Goal: Information Seeking & Learning: Learn about a topic

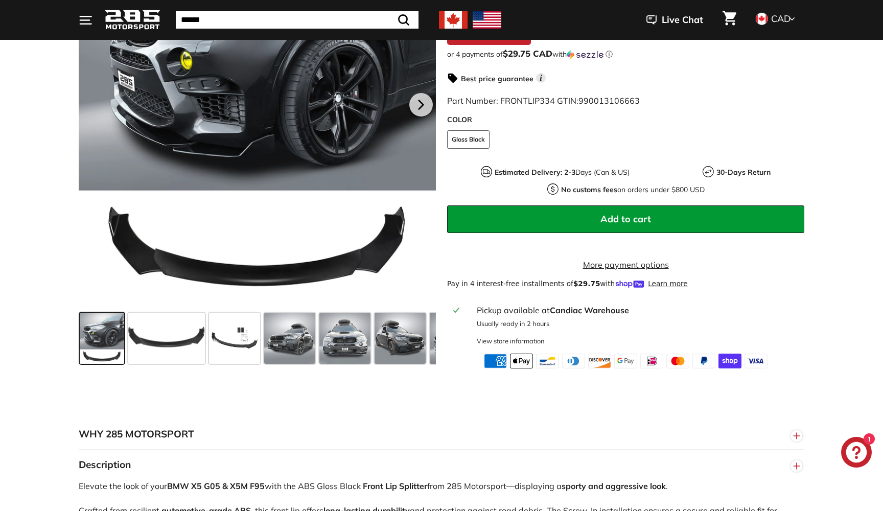
scroll to position [311, 0]
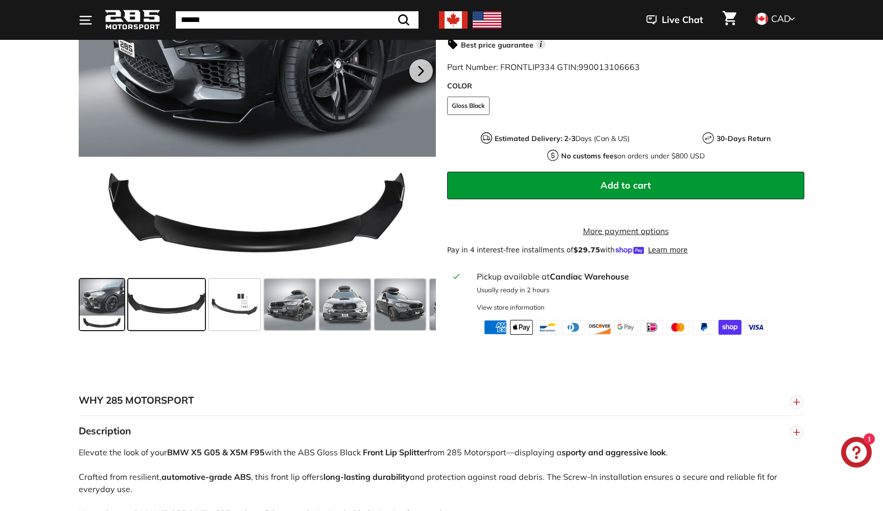
click at [171, 312] on span at bounding box center [166, 304] width 77 height 51
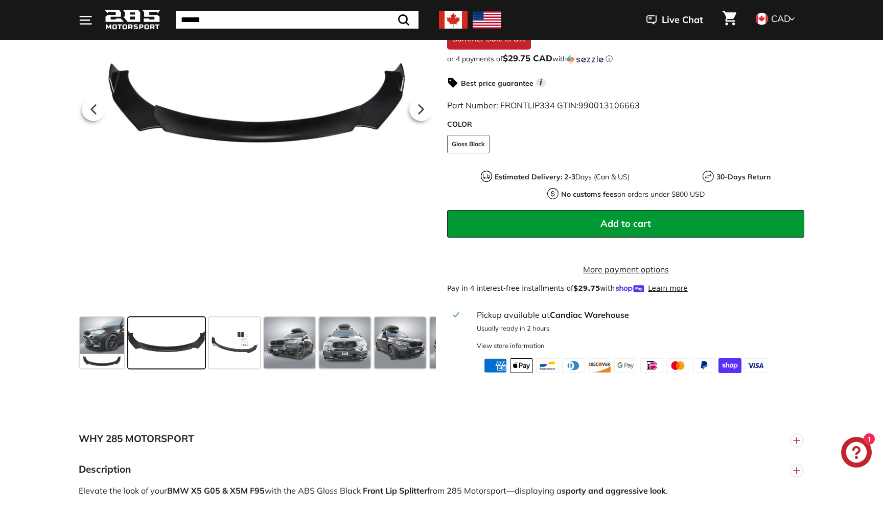
scroll to position [270, 0]
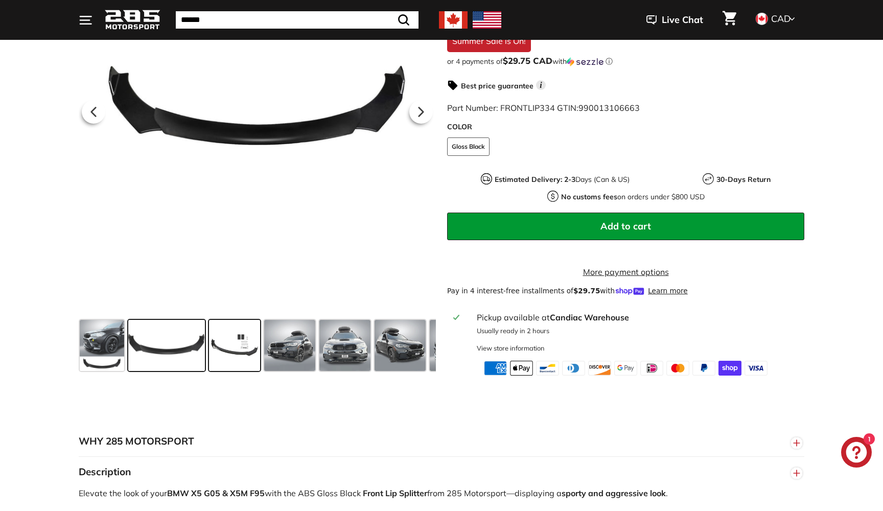
click at [251, 345] on span at bounding box center [234, 345] width 51 height 51
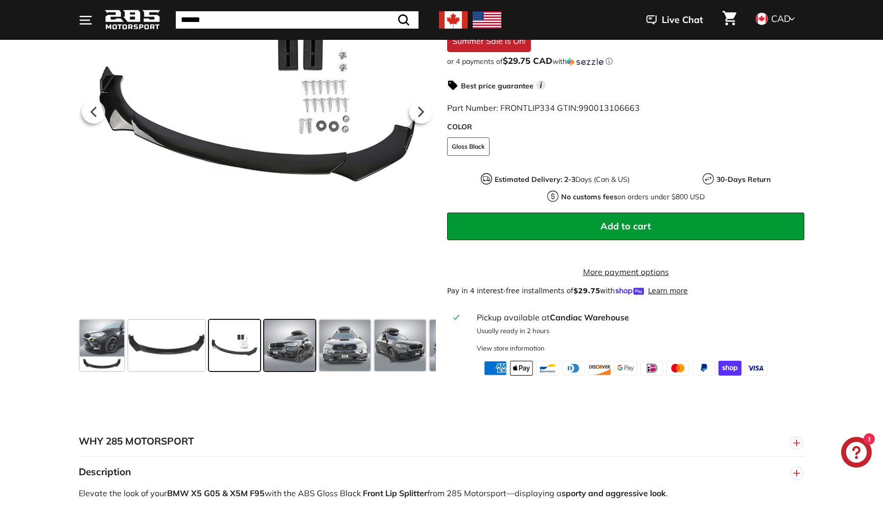
click at [316, 356] on div at bounding box center [289, 345] width 55 height 55
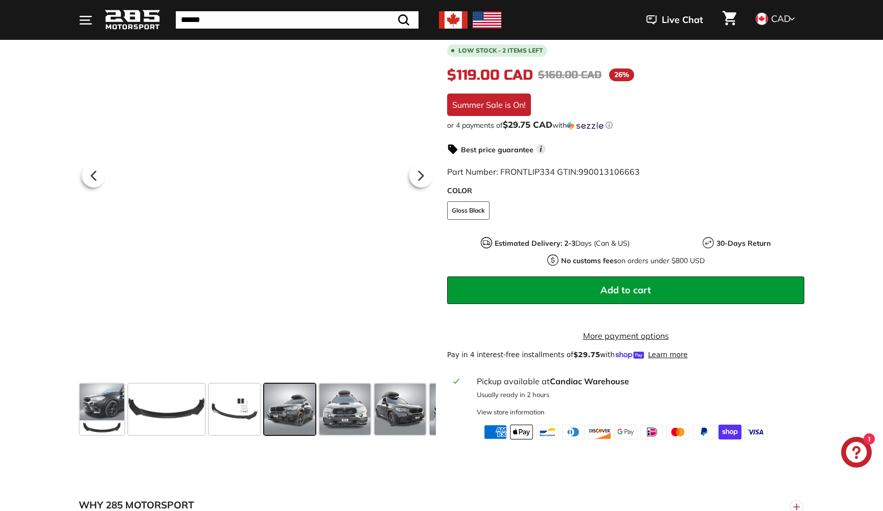
scroll to position [203, 0]
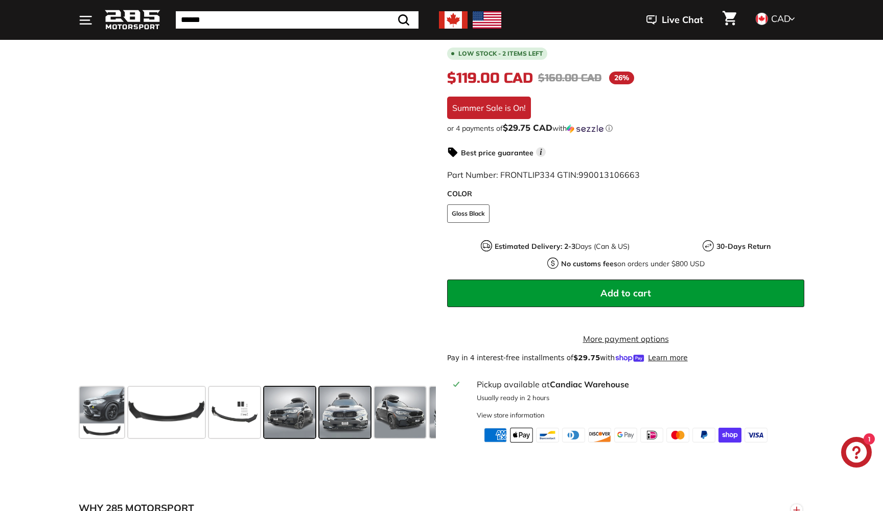
click at [359, 409] on span at bounding box center [344, 412] width 51 height 51
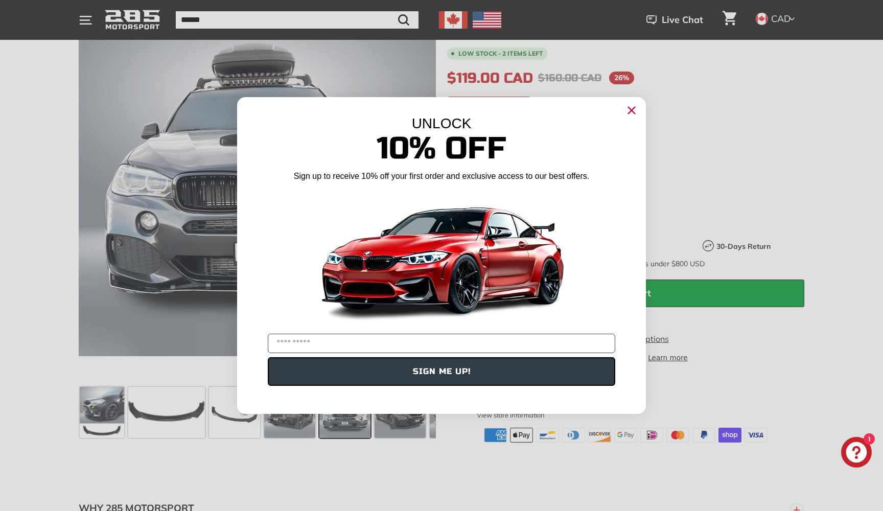
click at [359, 473] on div "Close dialog UNLOCK 10% Off Sign up to receive 10% off your first order and exc…" at bounding box center [441, 255] width 883 height 511
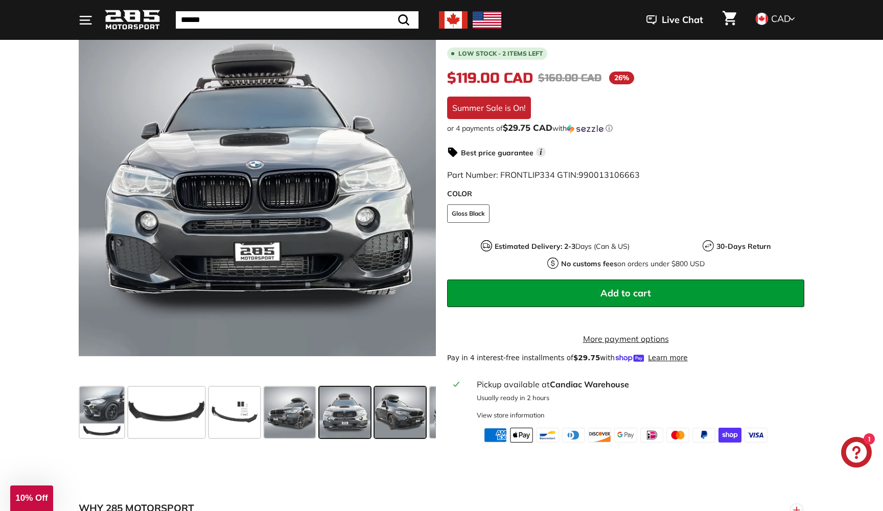
click at [393, 426] on span at bounding box center [399, 412] width 51 height 51
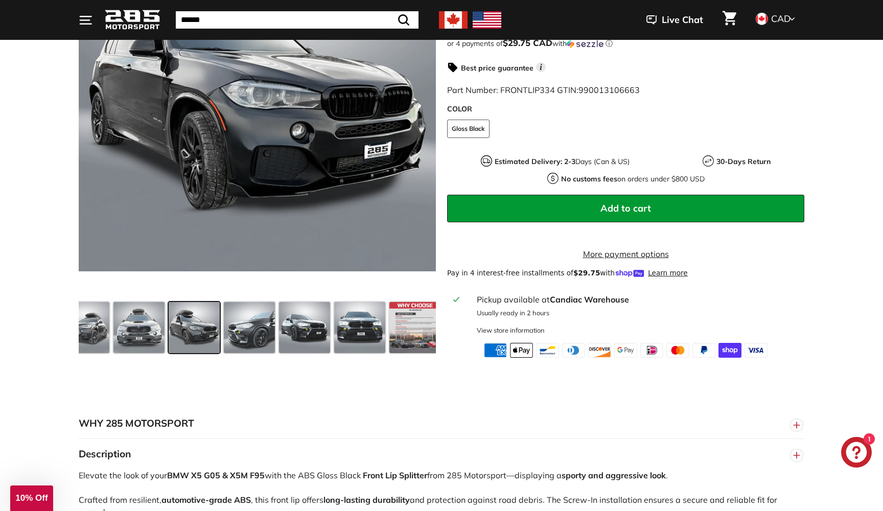
scroll to position [225, 0]
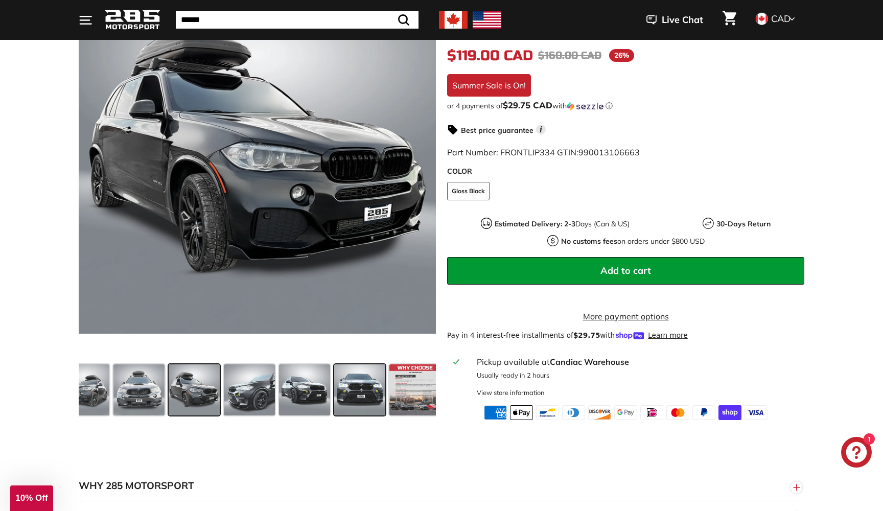
click at [368, 397] on span at bounding box center [359, 389] width 51 height 51
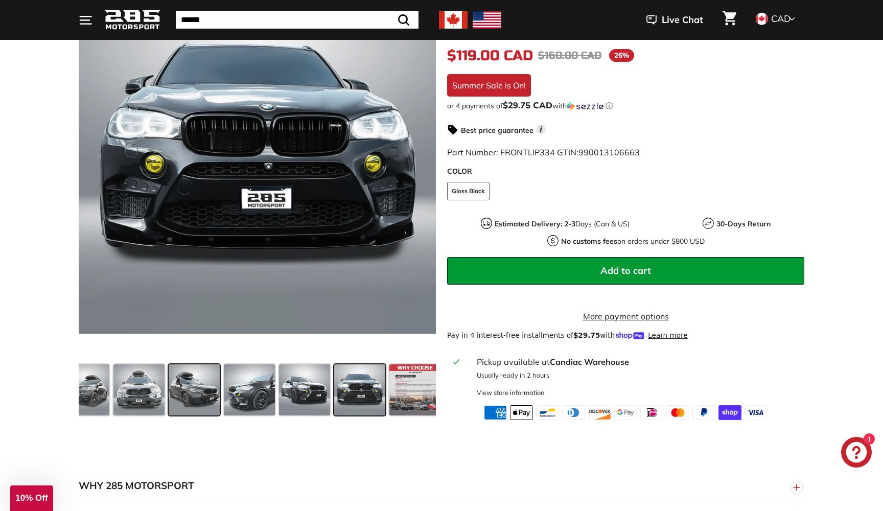
click at [207, 385] on span at bounding box center [194, 389] width 51 height 51
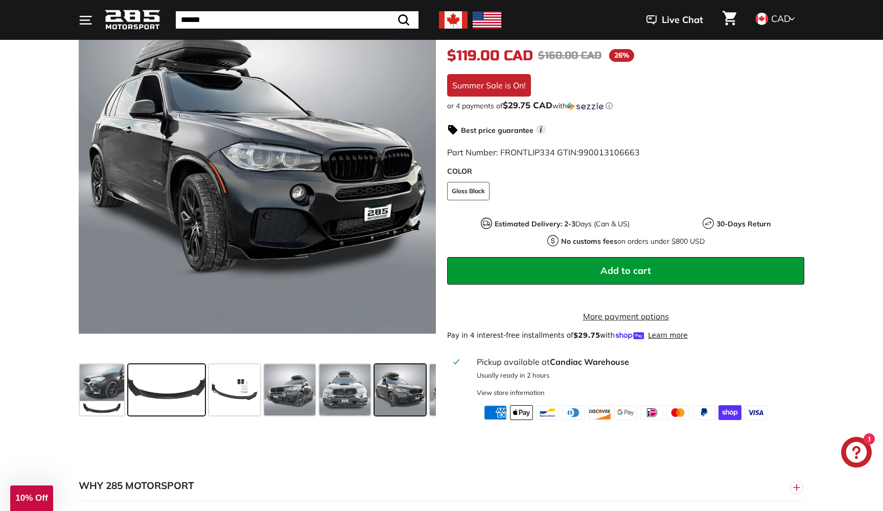
scroll to position [0, 0]
click at [131, 394] on span at bounding box center [166, 389] width 77 height 51
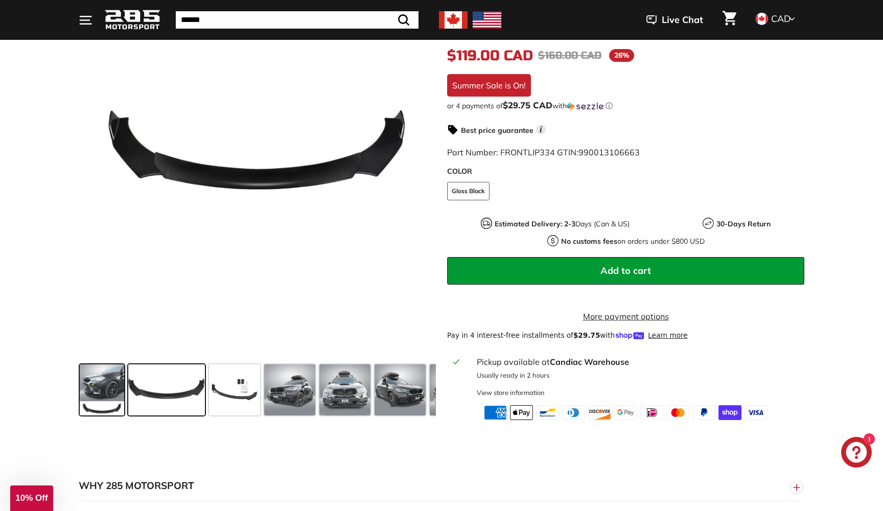
click at [113, 400] on span at bounding box center [102, 389] width 44 height 51
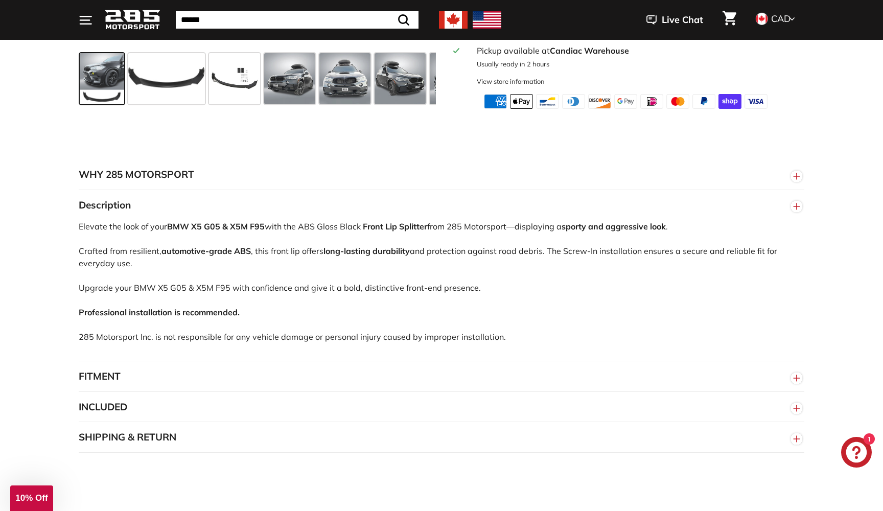
scroll to position [563, 0]
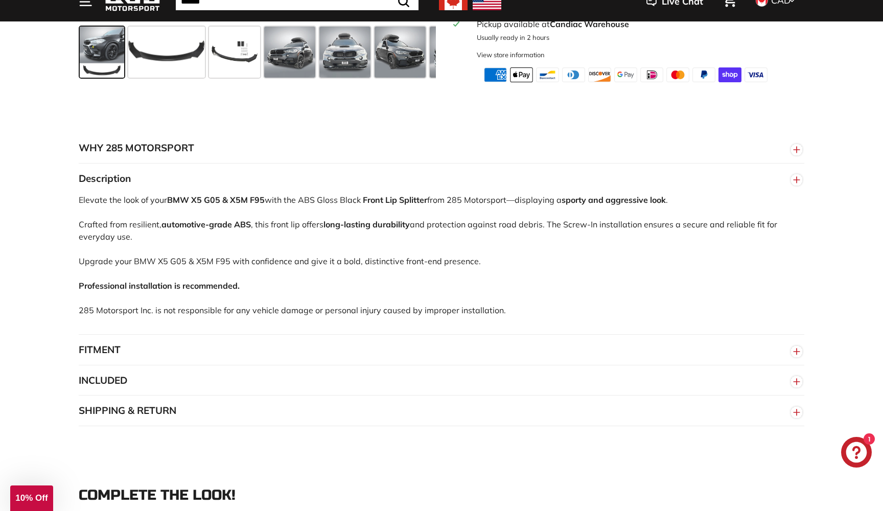
click at [205, 348] on button "FITMENT" at bounding box center [441, 350] width 725 height 31
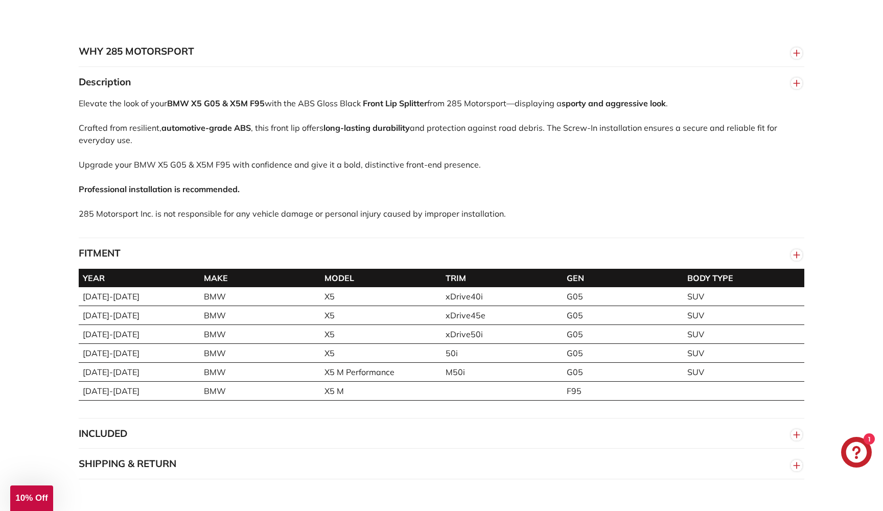
scroll to position [722, 0]
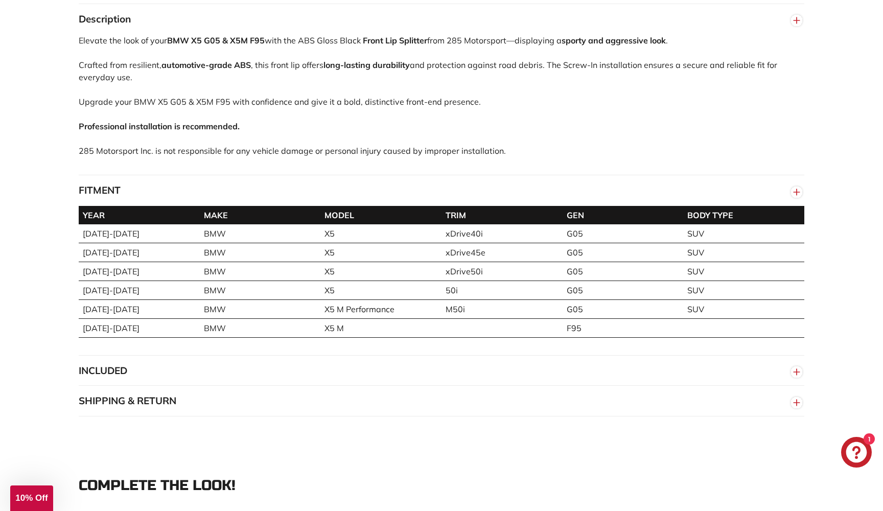
click at [123, 378] on button "INCLUDED" at bounding box center [441, 371] width 725 height 31
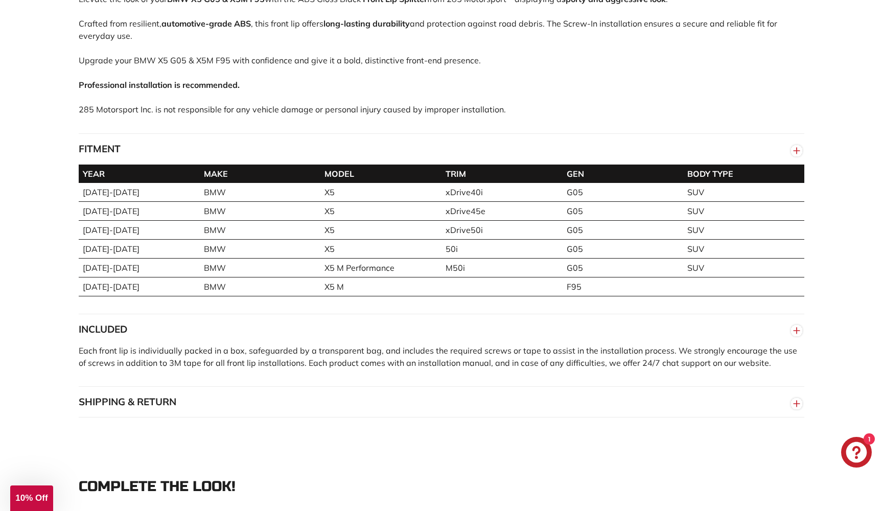
click at [129, 401] on button "SHIPPING & RETURN" at bounding box center [441, 402] width 725 height 31
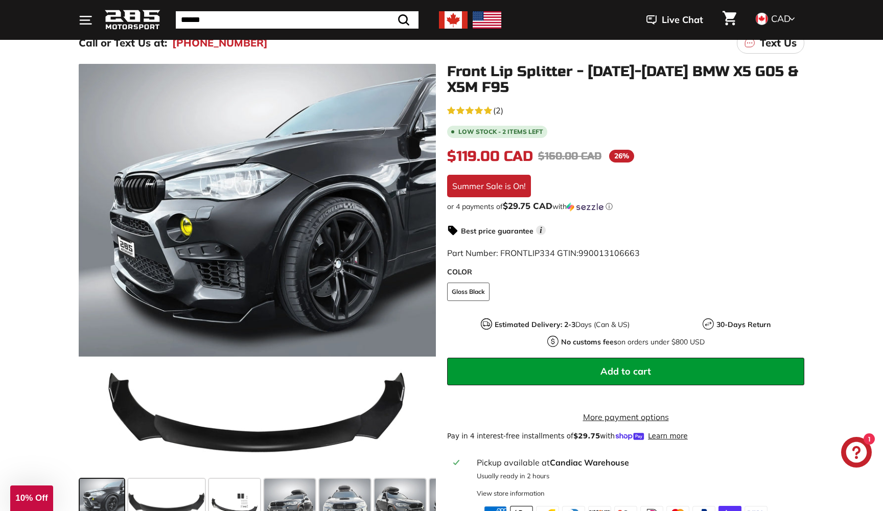
scroll to position [68, 0]
